Goal: Transaction & Acquisition: Download file/media

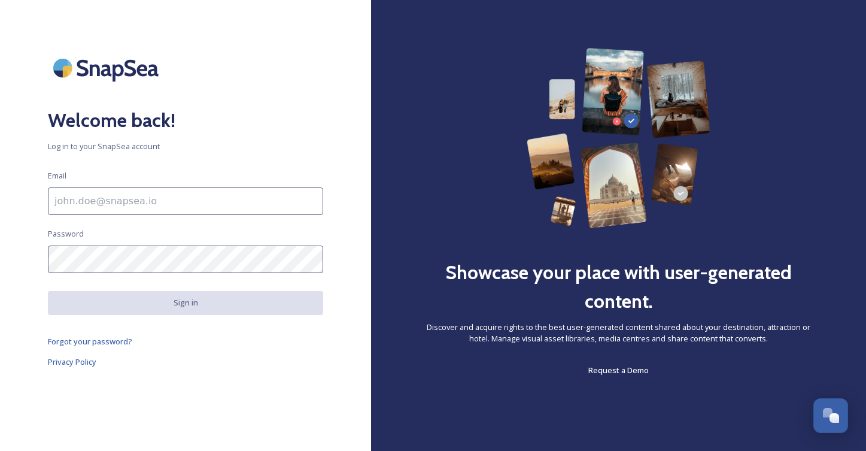
click at [71, 199] on input at bounding box center [185, 201] width 275 height 28
type input "[EMAIL_ADDRESS][DOMAIN_NAME]"
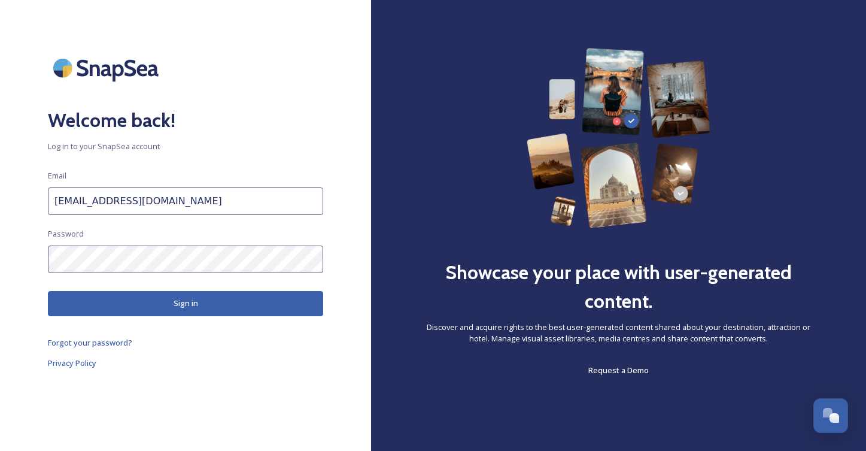
click at [132, 299] on button "Sign in" at bounding box center [185, 303] width 275 height 25
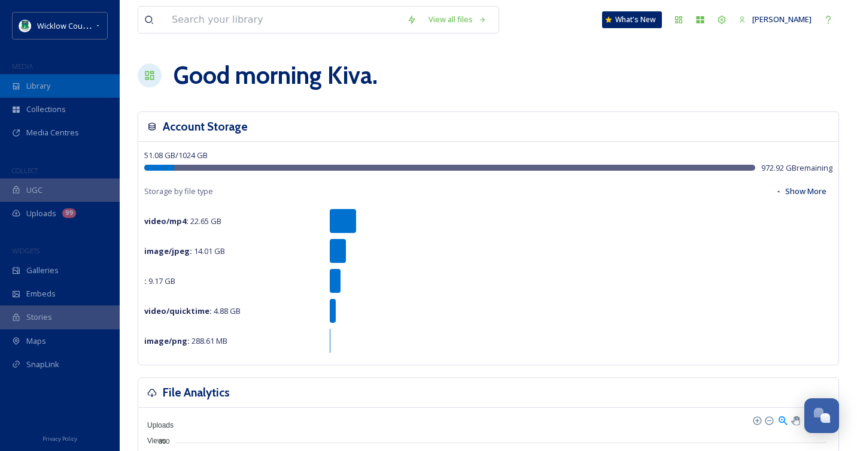
click at [58, 83] on div "Library" at bounding box center [60, 85] width 120 height 23
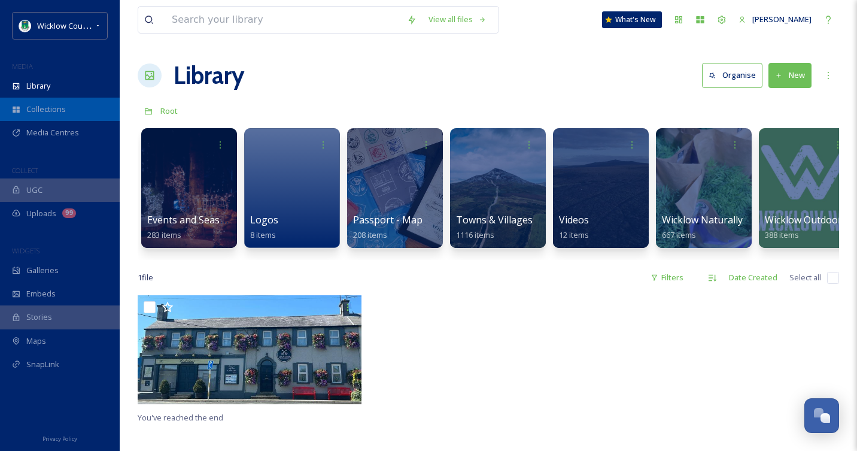
click at [47, 102] on div "Collections" at bounding box center [60, 109] width 120 height 23
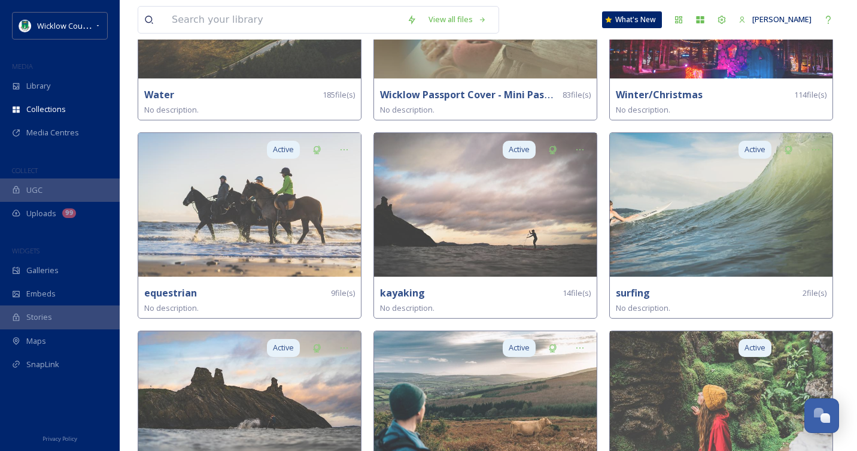
scroll to position [1450, 0]
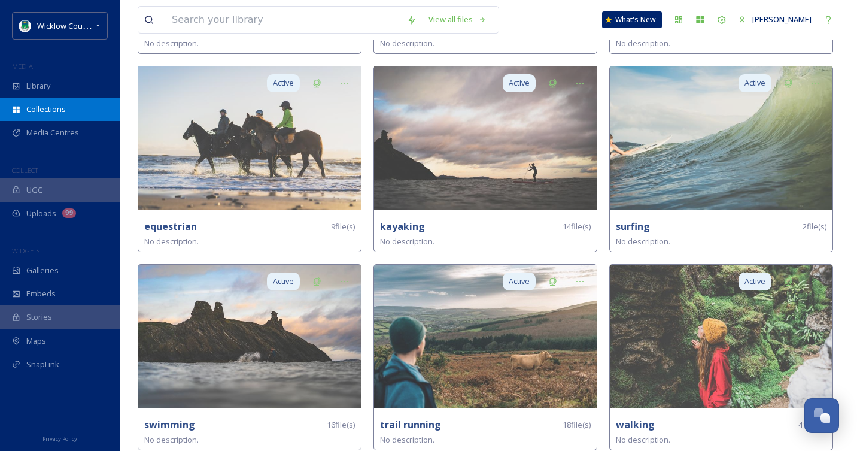
click at [54, 99] on div "Collections" at bounding box center [60, 109] width 120 height 23
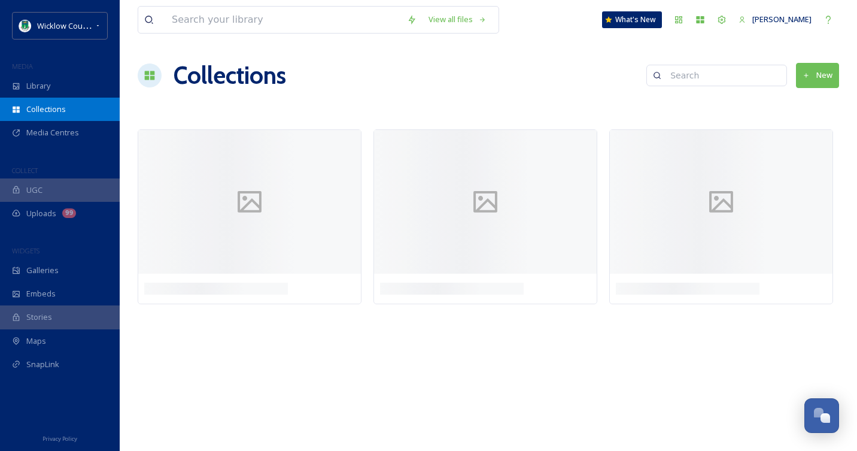
scroll to position [0, 0]
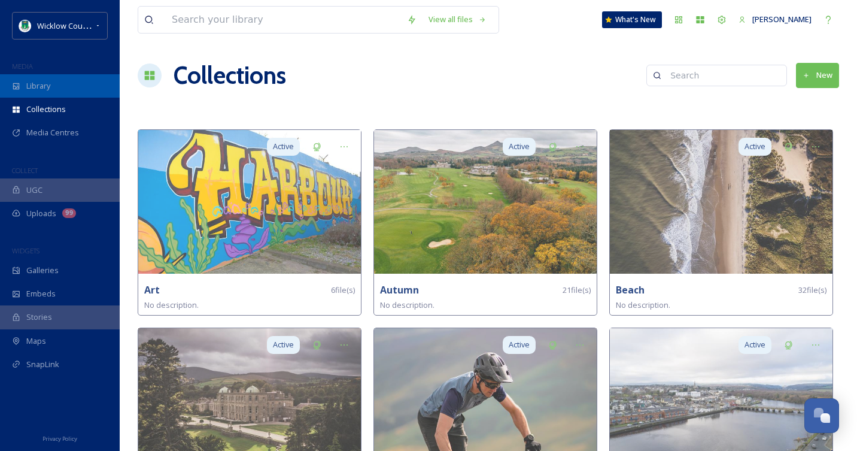
click at [51, 86] on div "Library" at bounding box center [60, 85] width 120 height 23
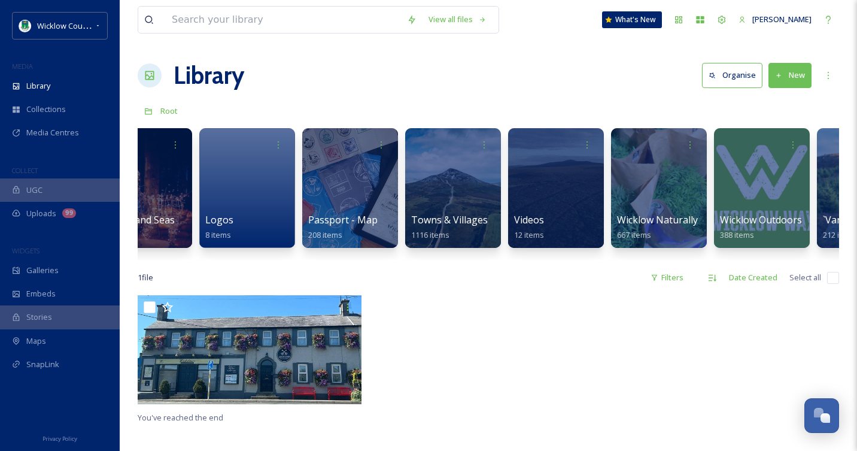
scroll to position [0, 122]
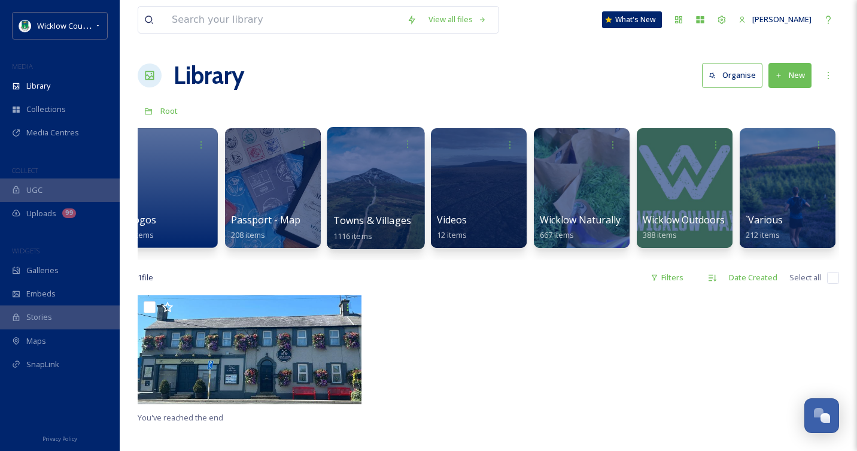
click at [389, 159] on div at bounding box center [376, 188] width 98 height 122
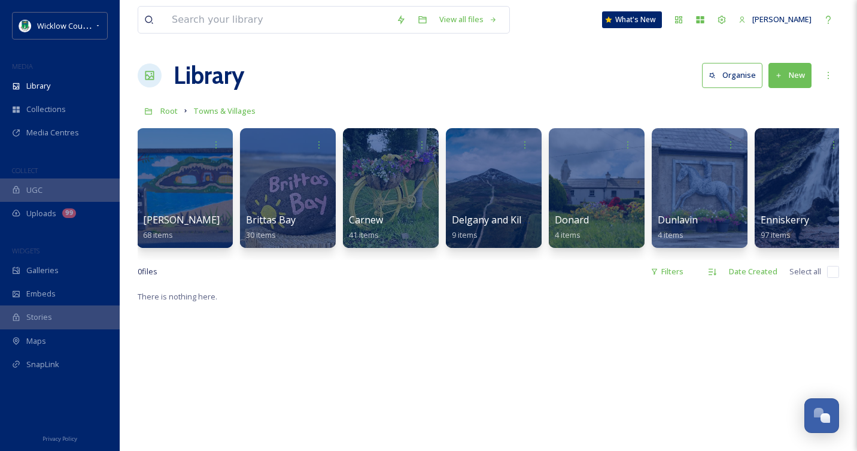
scroll to position [0, 595]
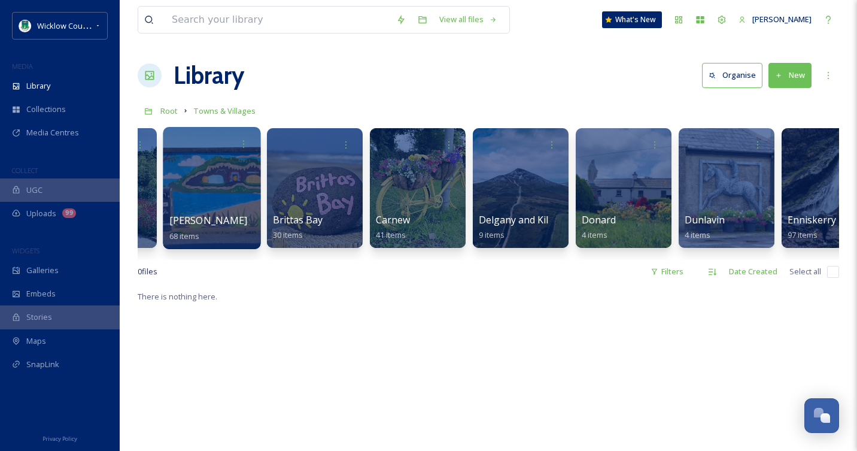
click at [247, 165] on div at bounding box center [212, 188] width 98 height 122
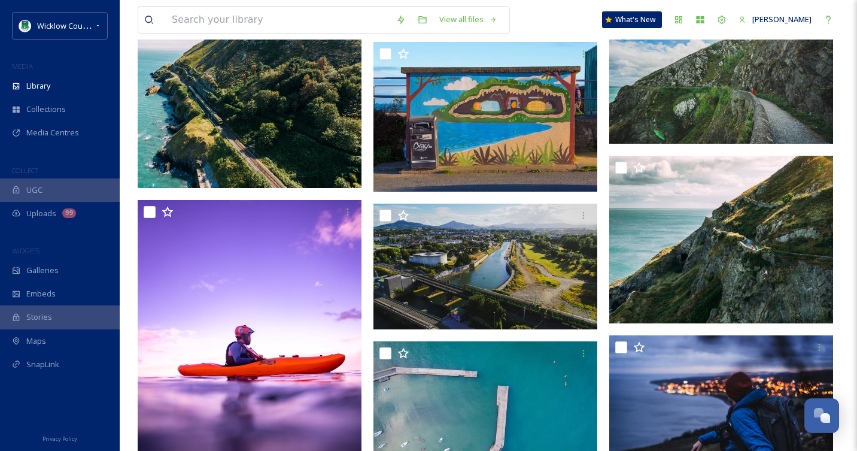
scroll to position [3244, 0]
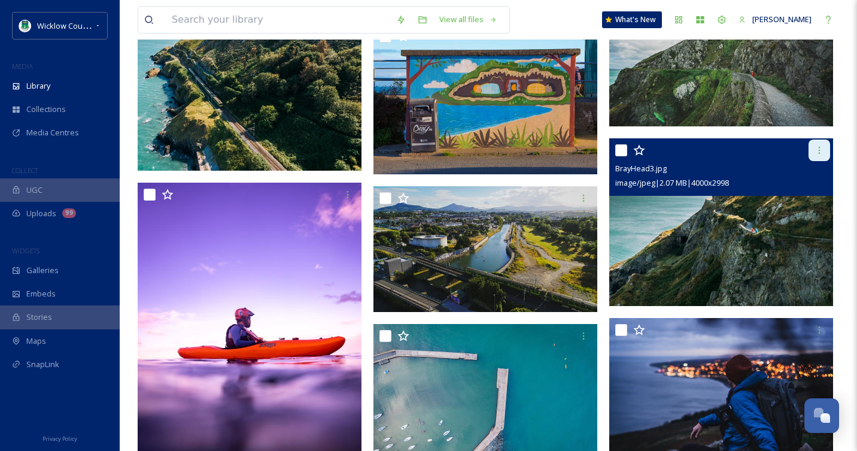
click at [817, 150] on icon at bounding box center [819, 150] width 10 height 10
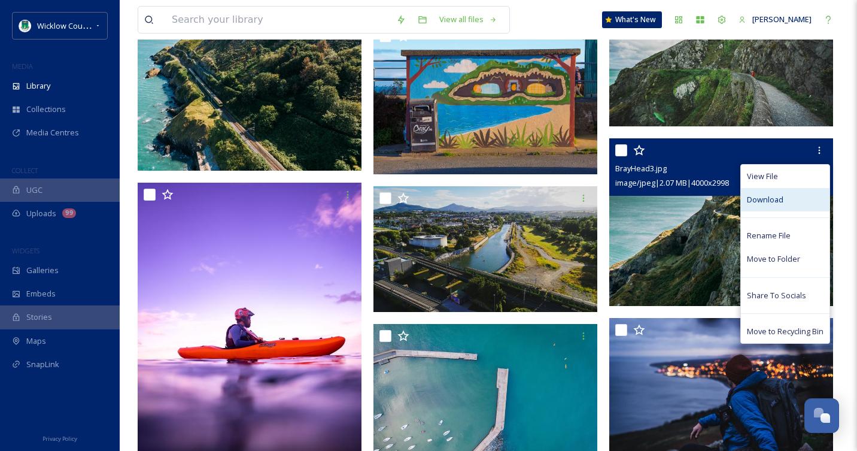
click at [780, 202] on span "Download" at bounding box center [765, 199] width 37 height 11
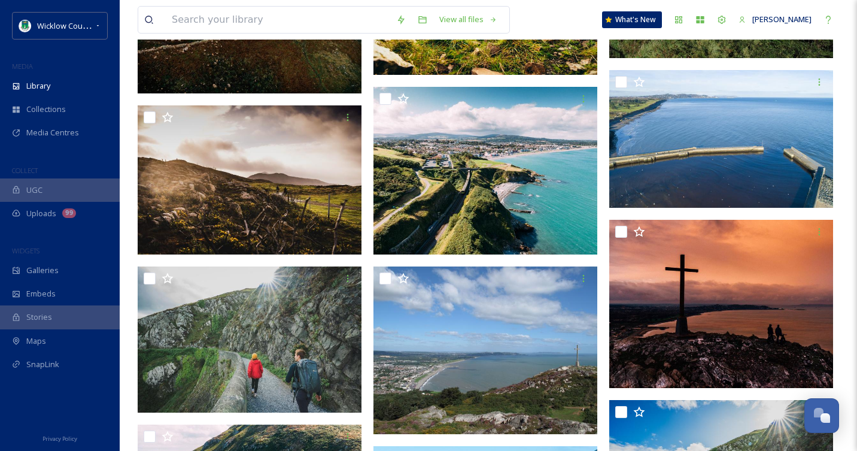
scroll to position [2817, 0]
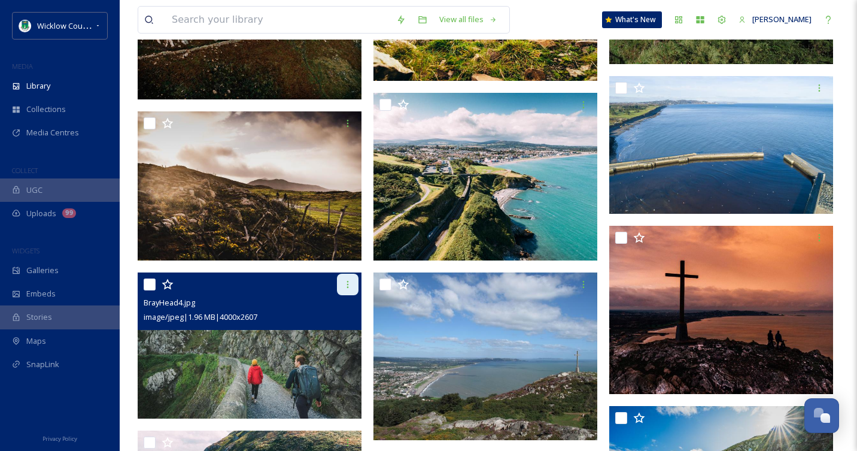
click at [348, 284] on icon at bounding box center [348, 284] width 2 height 7
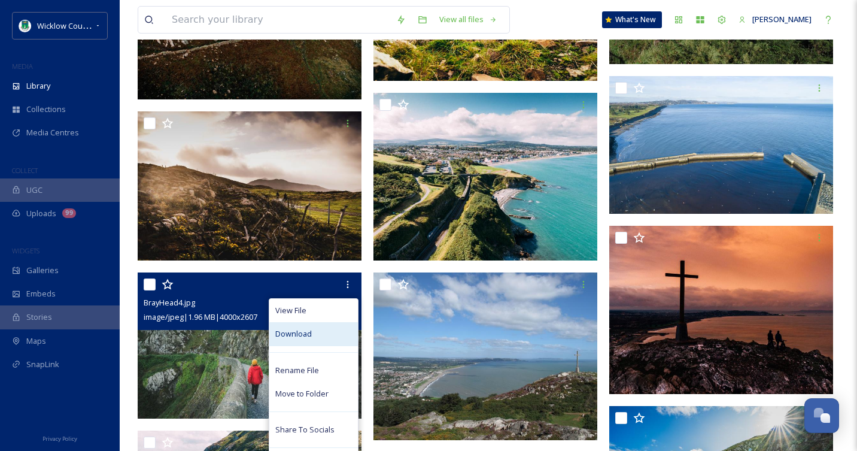
click at [307, 339] on span "Download" at bounding box center [293, 333] width 37 height 11
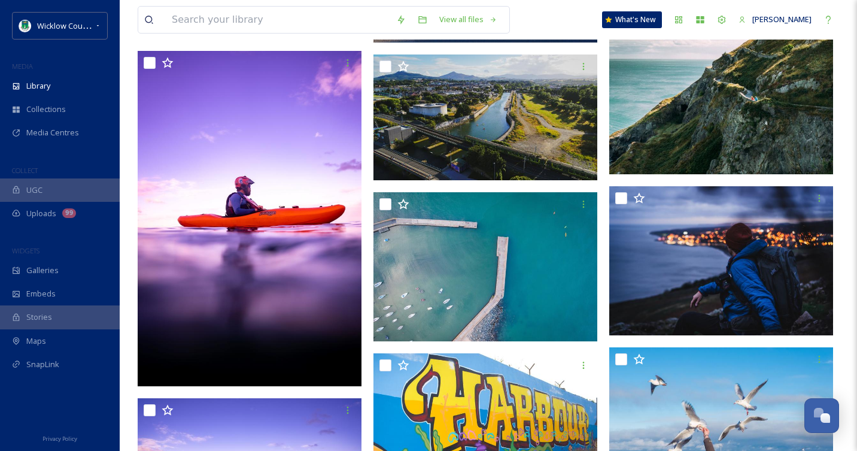
scroll to position [3764, 0]
